Goal: Information Seeking & Learning: Compare options

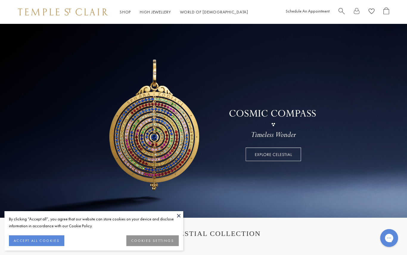
click at [47, 239] on button "ACCEPT ALL COOKIES" at bounding box center [36, 240] width 55 height 11
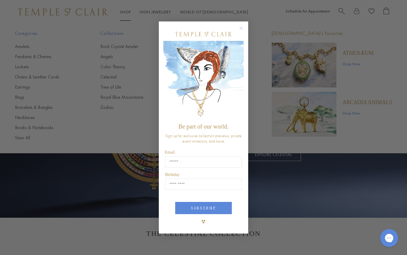
click at [244, 27] on circle "Close dialog" at bounding box center [241, 27] width 7 height 7
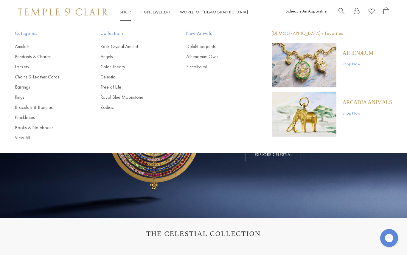
click at [24, 49] on link "Amulets" at bounding box center [46, 46] width 62 height 7
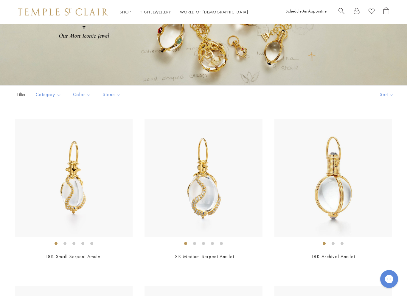
scroll to position [125, 0]
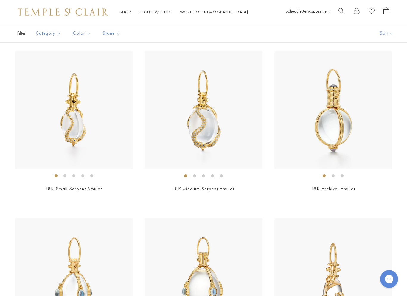
click at [340, 130] on img at bounding box center [333, 110] width 118 height 118
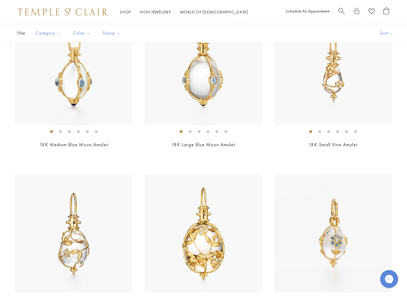
scroll to position [340, 0]
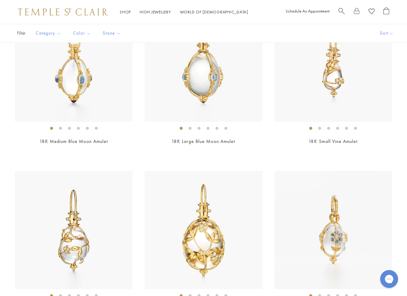
click at [81, 78] on img at bounding box center [74, 63] width 118 height 118
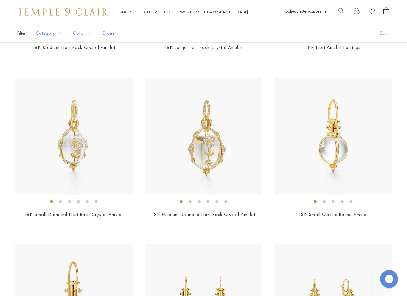
scroll to position [804, 0]
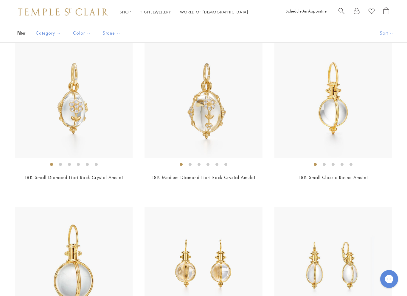
click at [337, 109] on img at bounding box center [333, 99] width 118 height 118
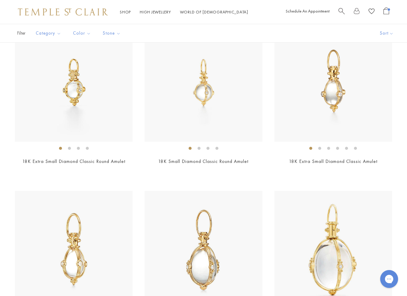
scroll to position [1322, 0]
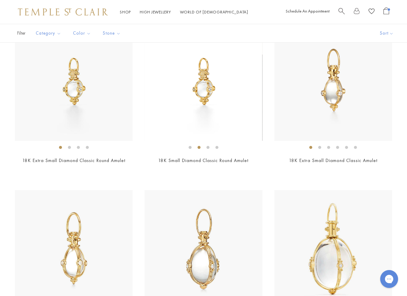
click at [201, 84] on img at bounding box center [204, 82] width 118 height 118
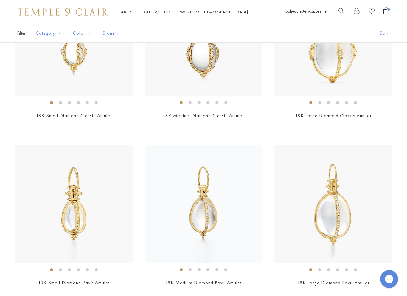
scroll to position [1582, 0]
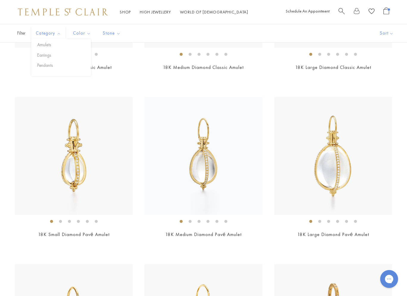
click at [226, 29] on div "Filter Sort Category Amulets Earrings Pendants Color Blue Gold Green Pink" at bounding box center [203, 33] width 407 height 19
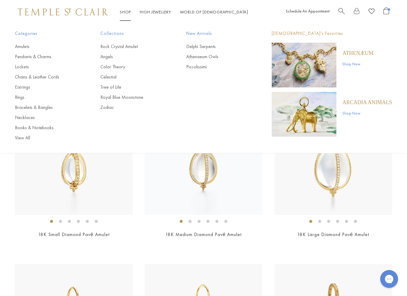
click at [121, 68] on link "Color Theory" at bounding box center [131, 66] width 62 height 7
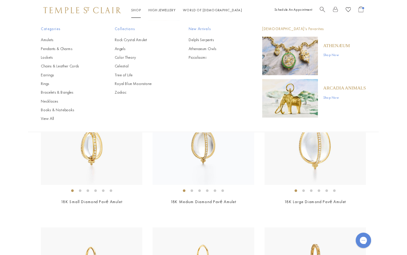
scroll to position [1599, 0]
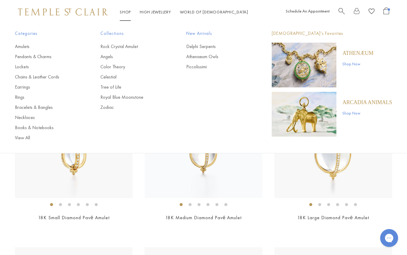
click at [138, 98] on link "Royal Blue Moonstone" at bounding box center [131, 97] width 62 height 7
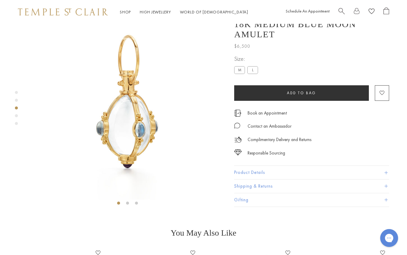
scroll to position [24, 0]
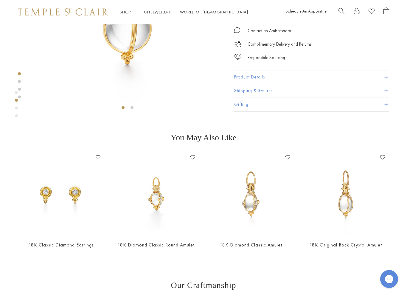
scroll to position [120, 0]
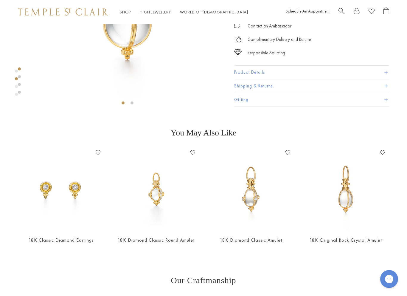
click at [160, 198] on img at bounding box center [156, 189] width 83 height 83
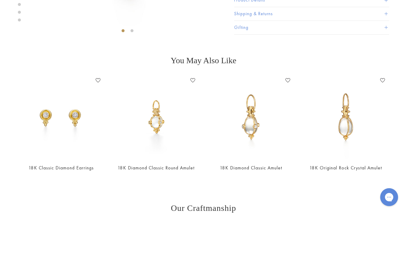
scroll to position [192, 0]
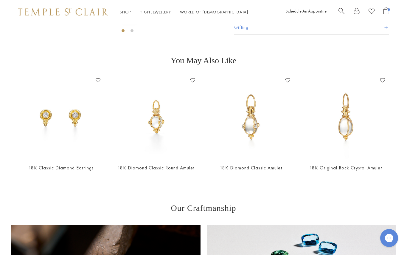
click at [131, 10] on ul "Shop Shop Categories Amulets Pendants & Charms Lockets Chains & Leather Cords E…" at bounding box center [184, 11] width 128 height 7
click at [153, 192] on main "Responsible Sourcing Our gold is strictly mercury-free mined gold and recycled …" at bounding box center [203, 121] width 407 height 579
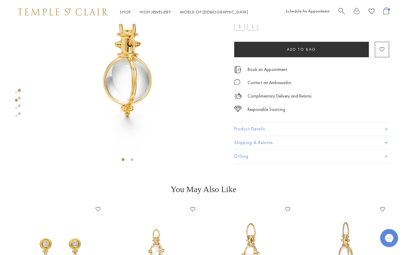
scroll to position [0, 0]
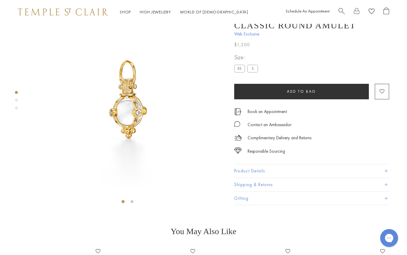
scroll to position [24, 0]
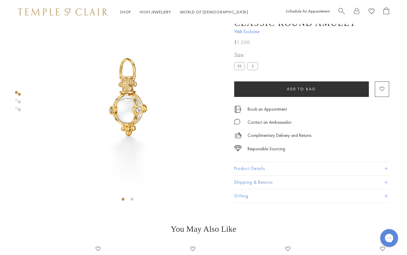
click at [254, 66] on label "S" at bounding box center [252, 66] width 11 height 7
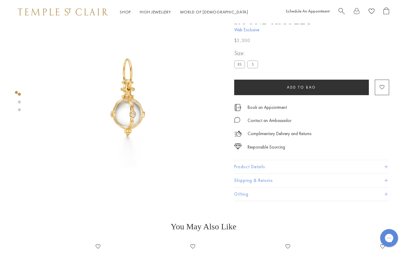
click at [302, 88] on span "Add to bag" at bounding box center [301, 87] width 29 height 5
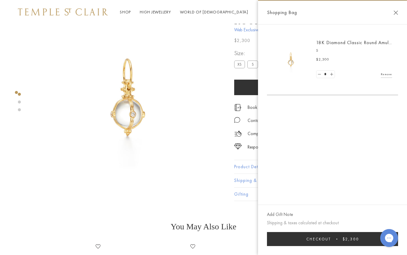
click at [397, 12] on button "Close Shopping Bag" at bounding box center [396, 12] width 4 height 4
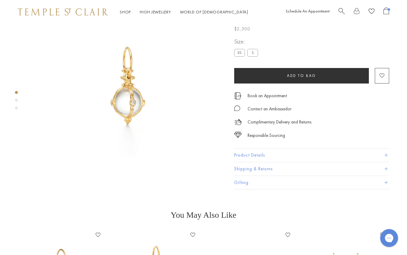
scroll to position [24, 0]
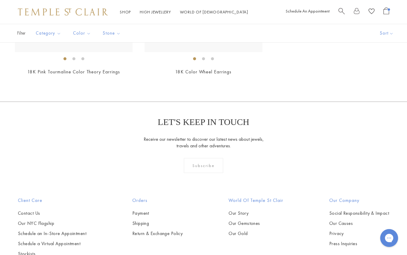
scroll to position [749, 0]
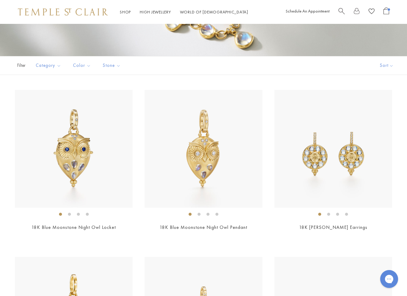
scroll to position [102, 0]
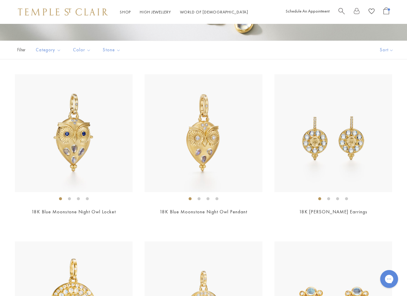
click at [78, 131] on img at bounding box center [74, 133] width 118 height 118
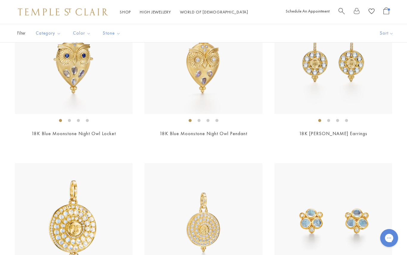
scroll to position [173, 0]
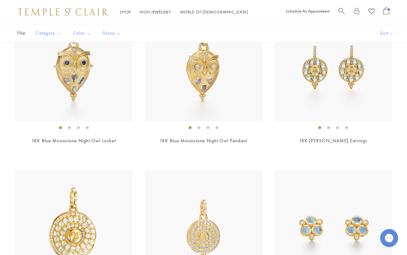
click at [350, 69] on img at bounding box center [333, 62] width 118 height 118
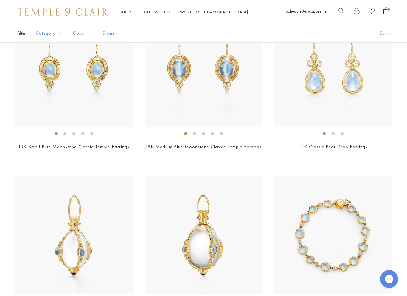
scroll to position [836, 0]
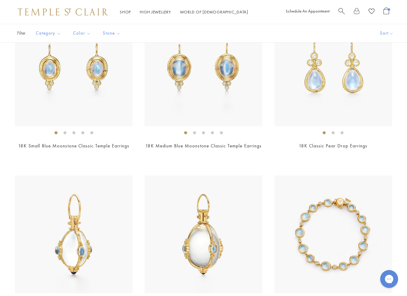
click at [101, 70] on img at bounding box center [74, 67] width 118 height 118
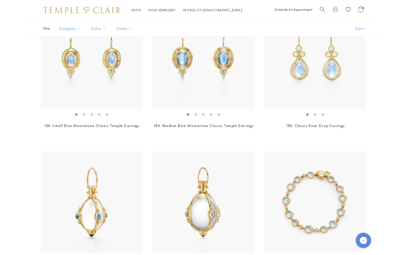
scroll to position [853, 0]
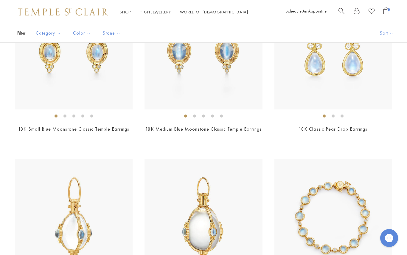
click at [25, 194] on img at bounding box center [74, 218] width 118 height 118
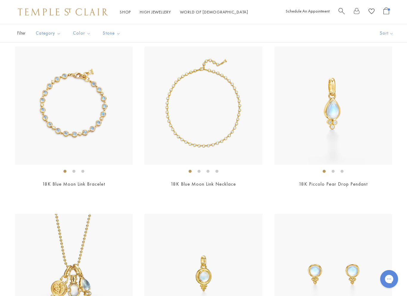
scroll to position [1184, 0]
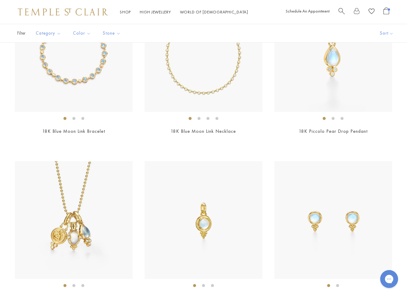
click at [332, 54] on img at bounding box center [333, 53] width 118 height 118
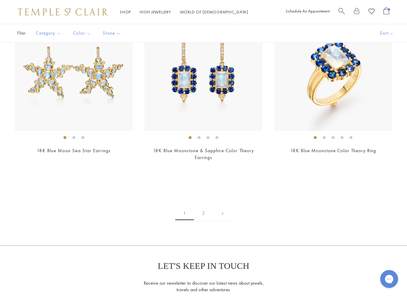
scroll to position [2668, 0]
click at [224, 204] on link at bounding box center [222, 212] width 18 height 16
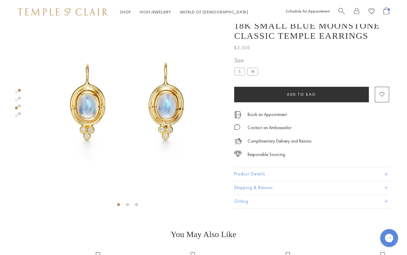
scroll to position [24, 0]
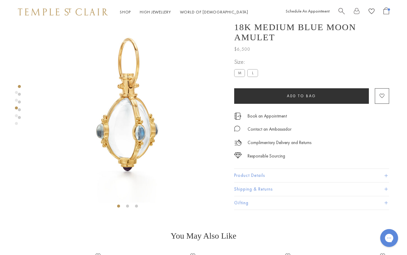
scroll to position [24, 0]
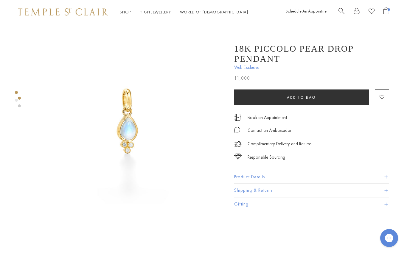
scroll to position [0, 1]
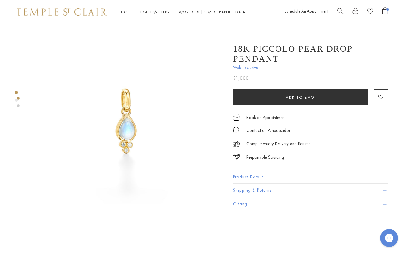
click at [19, 98] on link at bounding box center [18, 98] width 3 height 3
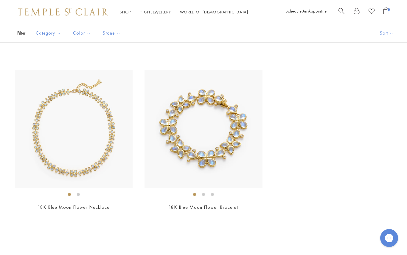
scroll to position [428, 0]
